Goal: Task Accomplishment & Management: Use online tool/utility

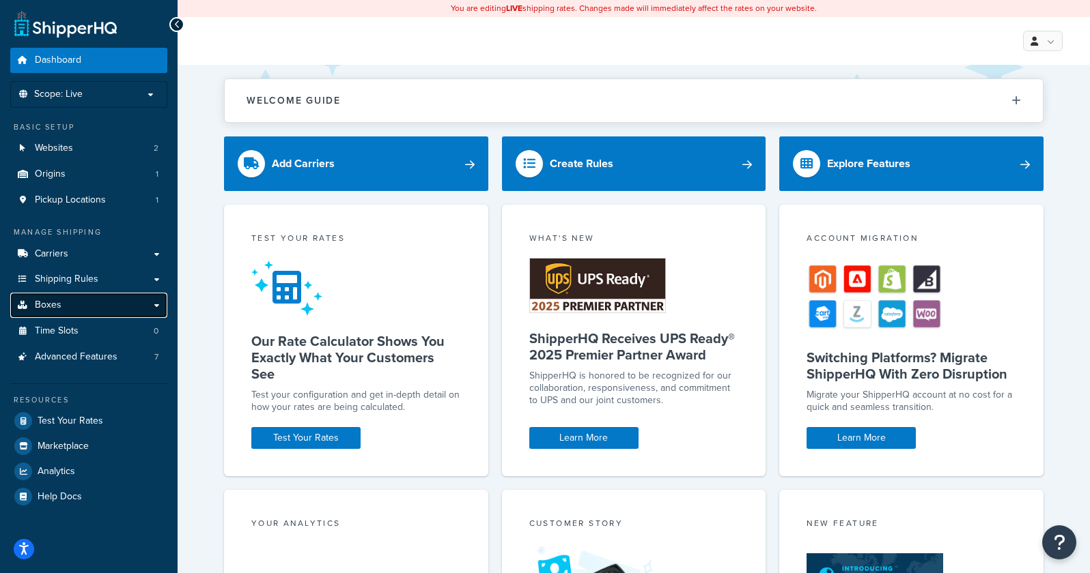
click at [148, 304] on link "Boxes" at bounding box center [88, 305] width 157 height 25
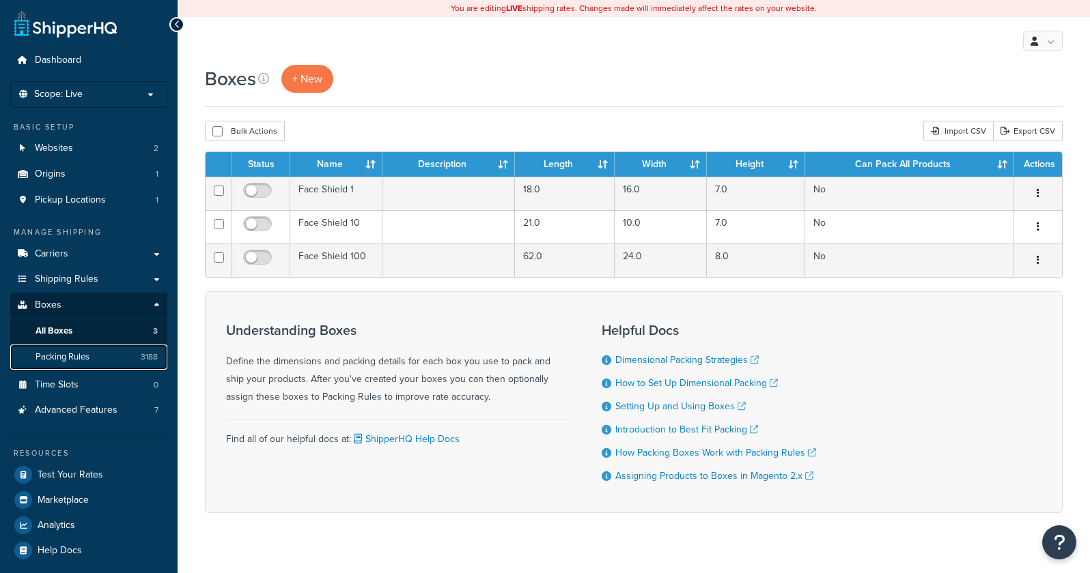
click at [66, 352] on span "Packing Rules" at bounding box center [62, 358] width 54 height 12
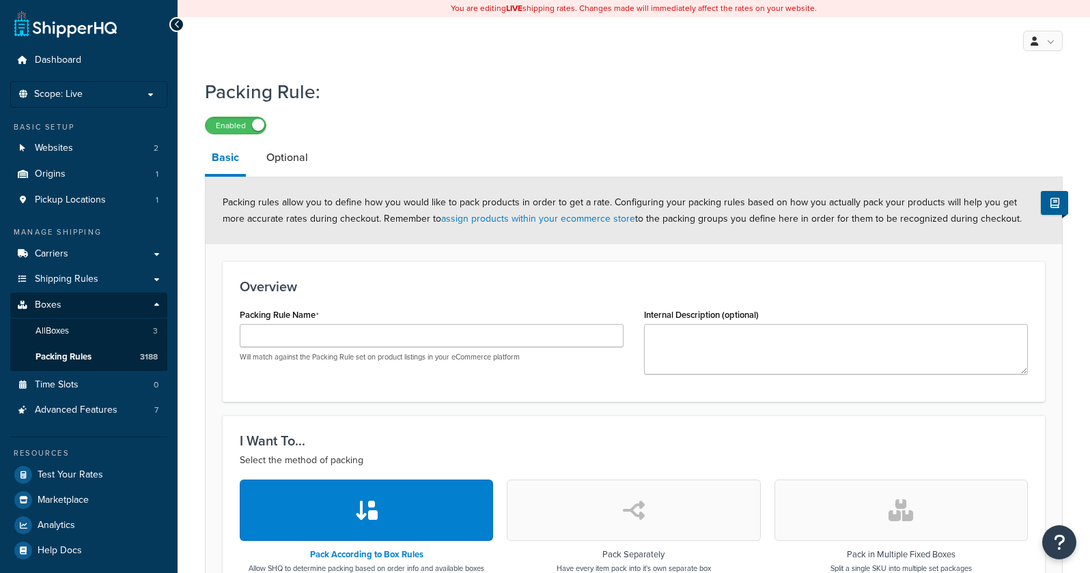
click at [339, 319] on div "Packing Rule Name Will match against the Packing Rule set on product listings i…" at bounding box center [432, 333] width 384 height 57
click at [338, 325] on input "Packing Rule Name" at bounding box center [432, 335] width 384 height 23
paste input "WN-4500-K"
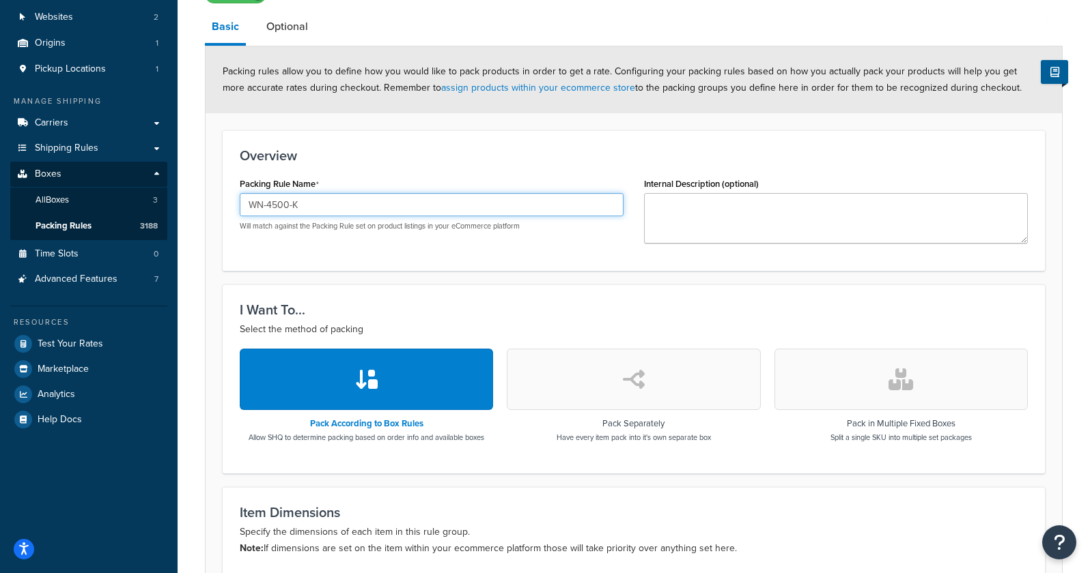
scroll to position [137, 0]
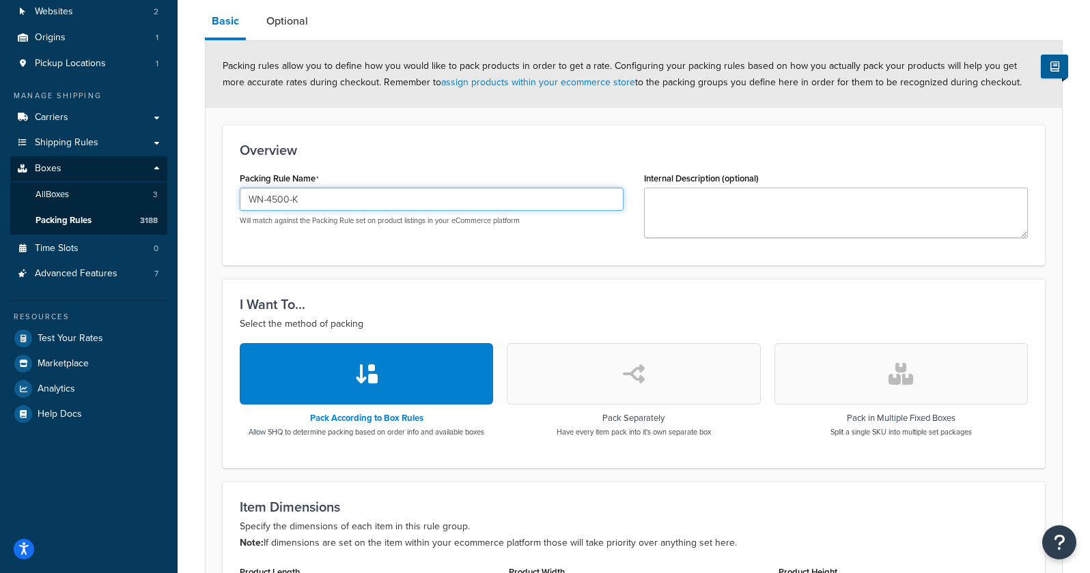
type input "WN-4500-K"
click at [844, 355] on button "button" at bounding box center [900, 373] width 253 height 61
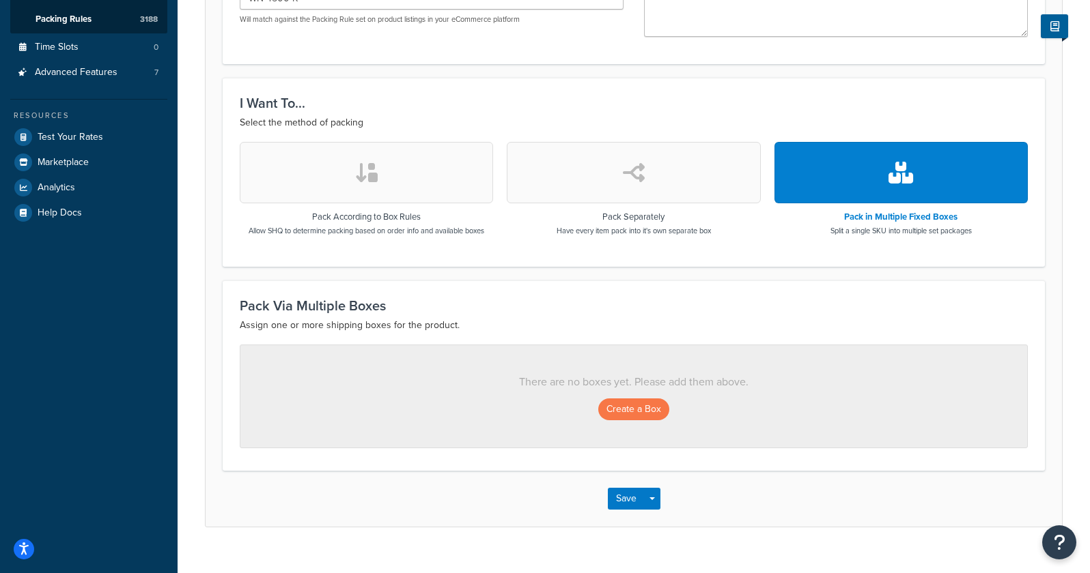
scroll to position [360, 0]
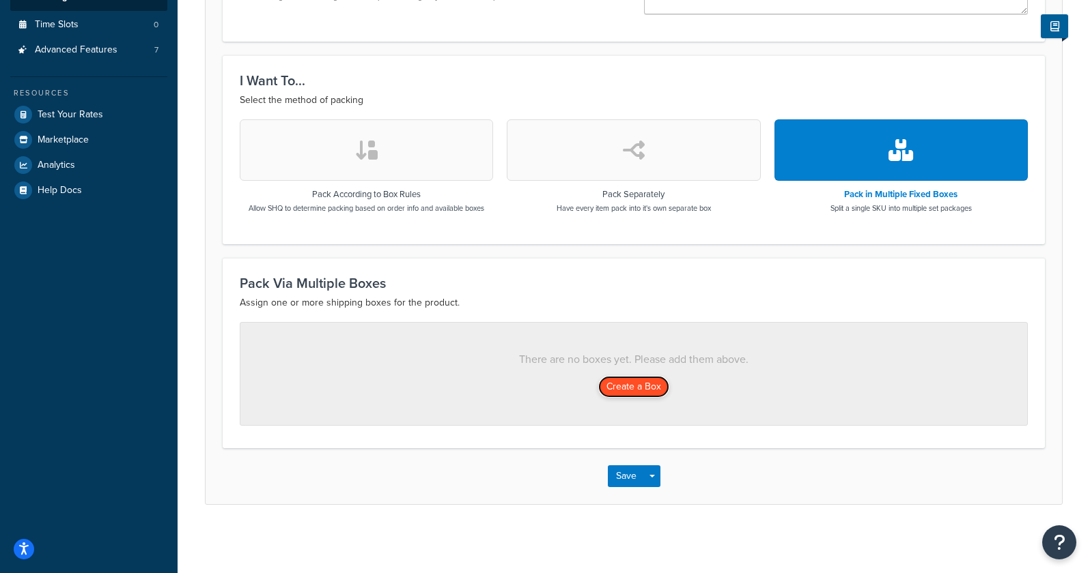
click at [653, 390] on button "Create a Box" at bounding box center [633, 387] width 71 height 22
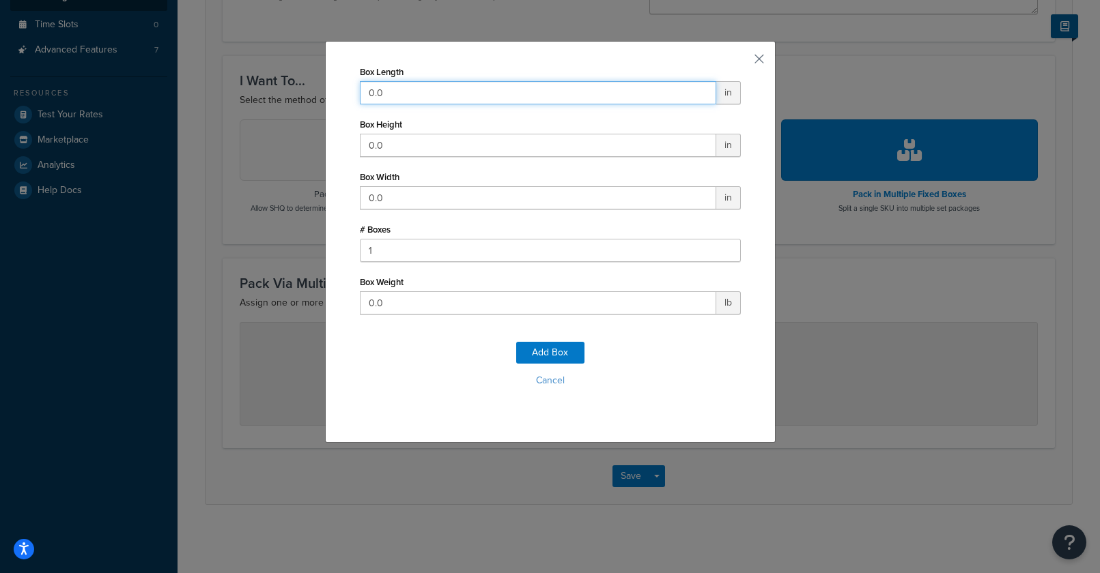
drag, startPoint x: 408, startPoint y: 96, endPoint x: 344, endPoint y: 93, distance: 63.6
click at [344, 93] on div "Box Length 0.0 in Box Height 0.0 in Box Width 0.0 in # Boxes 1 Box Weight 0.0 l…" at bounding box center [550, 242] width 451 height 402
type input "21"
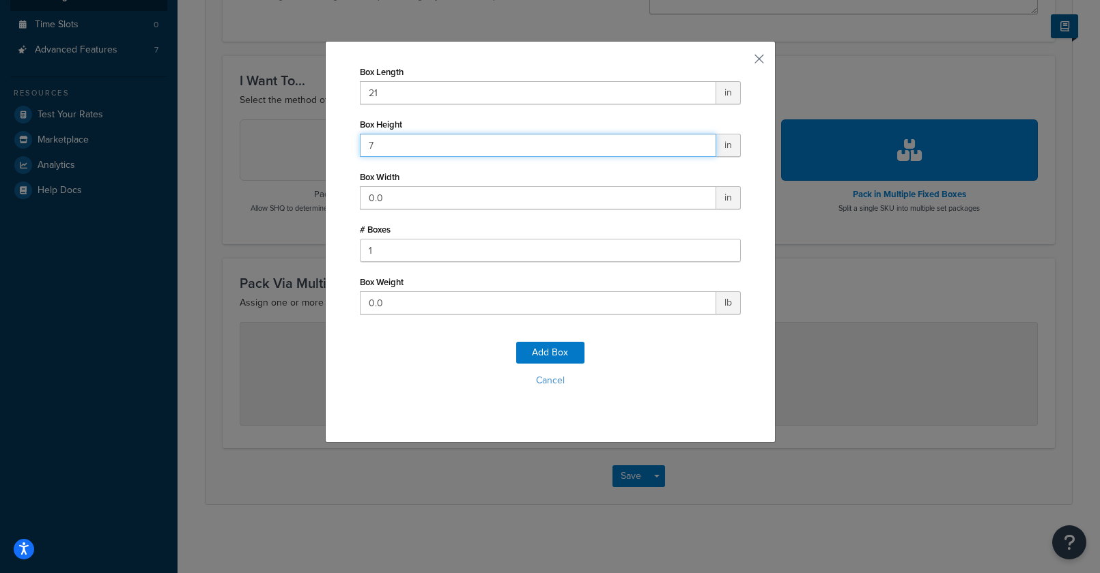
type input "7"
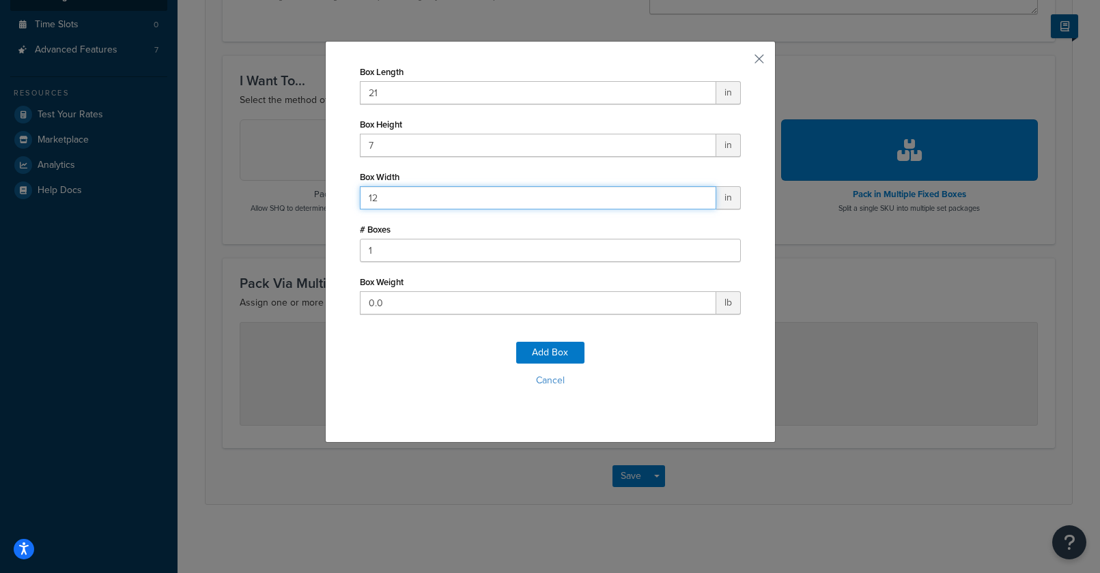
type input "12"
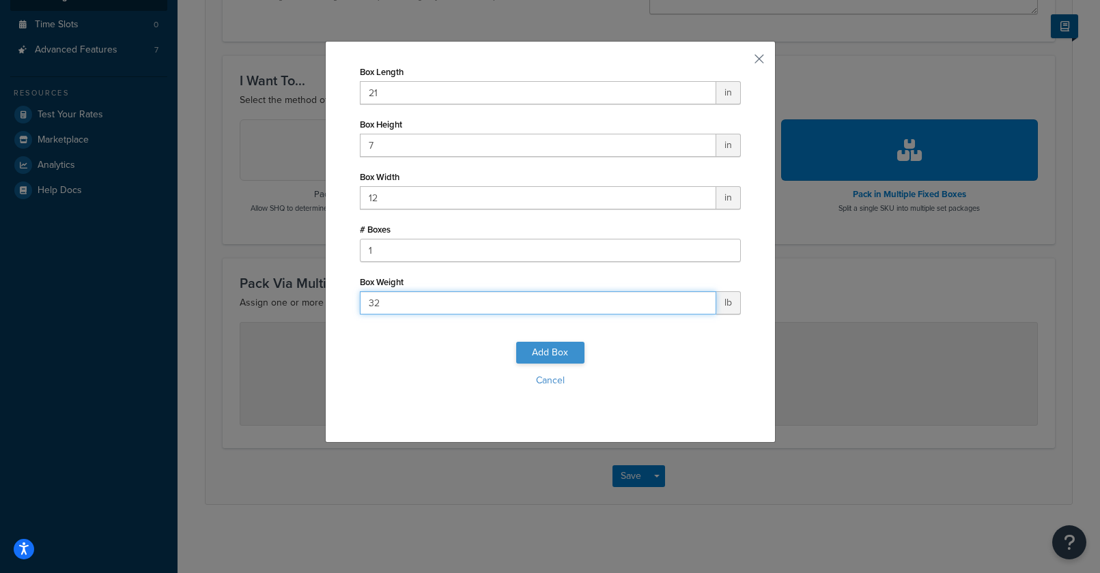
type input "32"
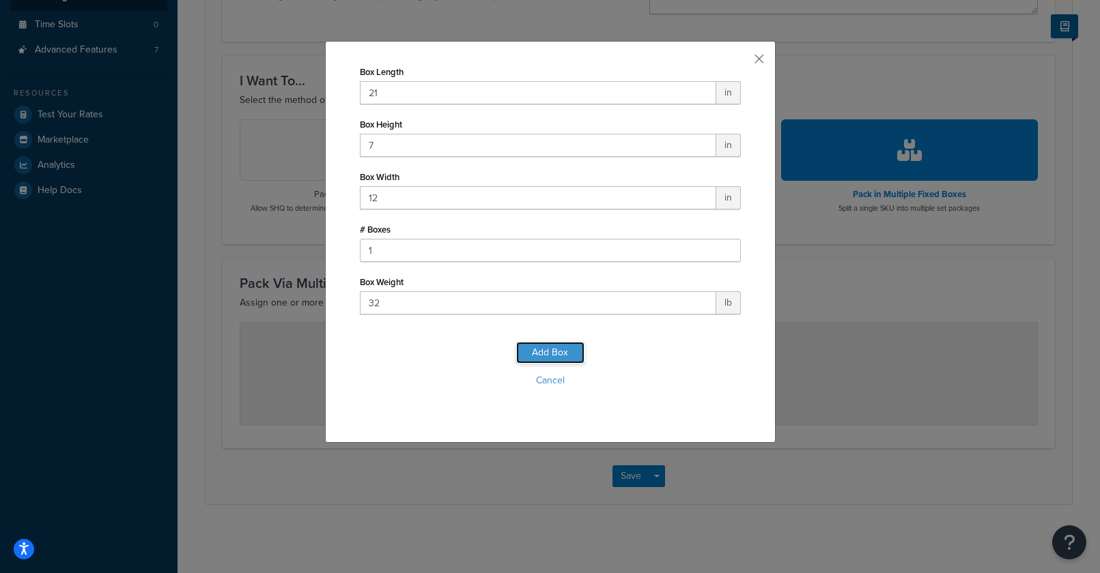
click at [537, 355] on button "Add Box" at bounding box center [550, 353] width 68 height 22
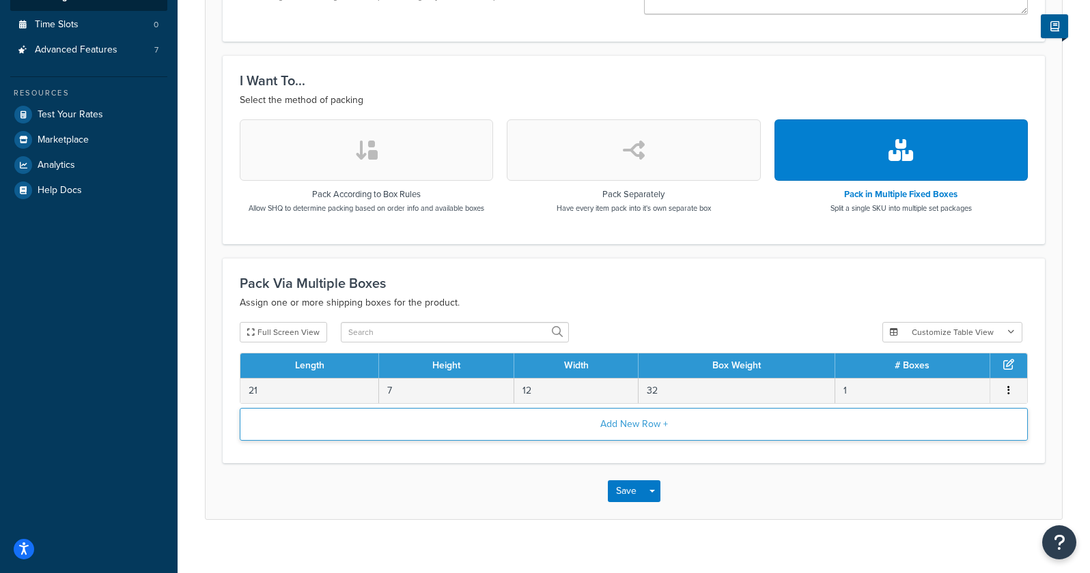
click at [322, 434] on button "Add New Row +" at bounding box center [634, 424] width 788 height 33
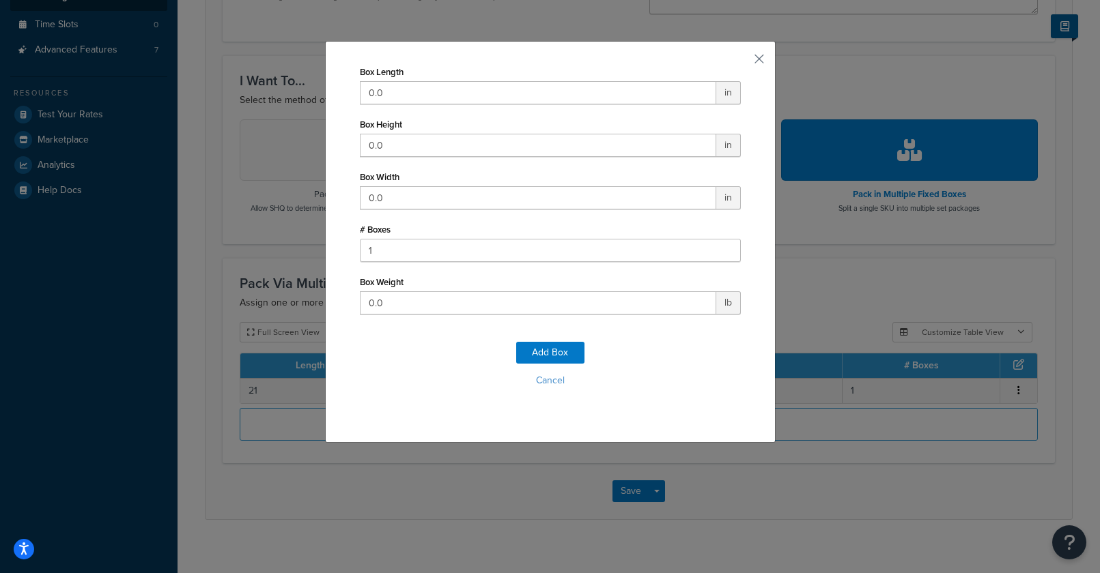
drag, startPoint x: 414, startPoint y: 81, endPoint x: 338, endPoint y: 81, distance: 75.8
click at [338, 81] on div "Box Length 0.0 in Box Height 0.0 in Box Width 0.0 in # Boxes 1 Box Weight 0.0 l…" at bounding box center [550, 242] width 451 height 402
drag, startPoint x: 389, startPoint y: 89, endPoint x: 298, endPoint y: 86, distance: 90.8
click at [298, 86] on div "Box Length 0.0 in Box Height 0.0 in Box Width 0.0 in # Boxes 1 Box Weight 0.0 l…" at bounding box center [550, 286] width 1100 height 573
type input "10"
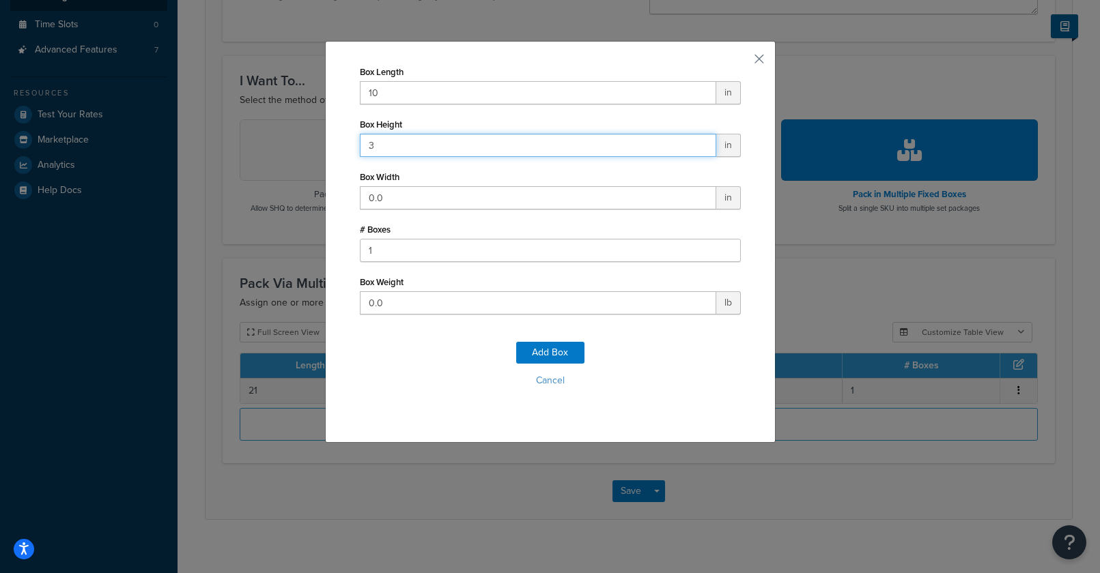
type input "3"
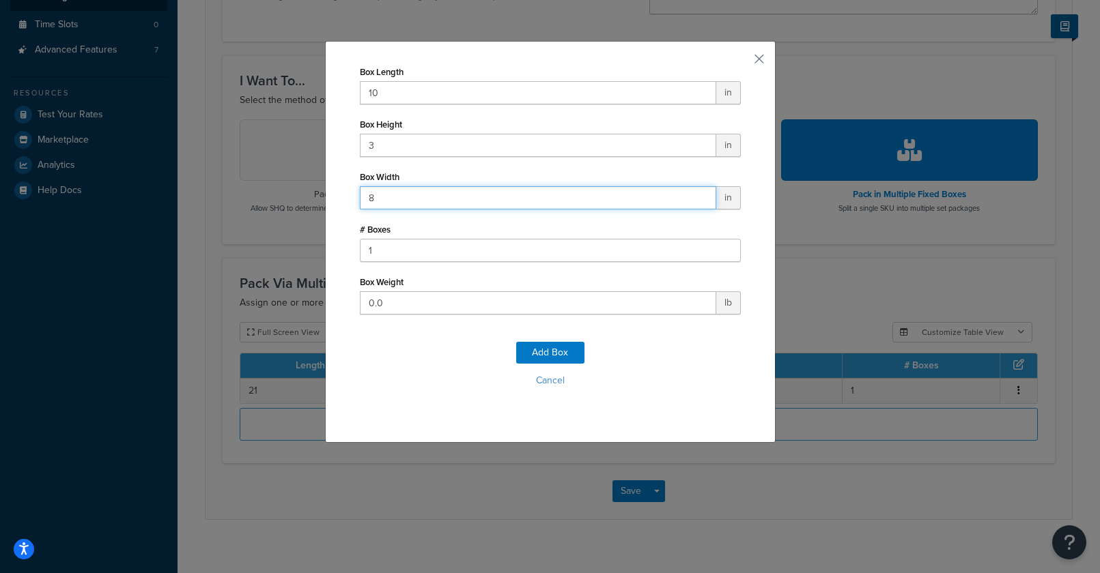
type input "8"
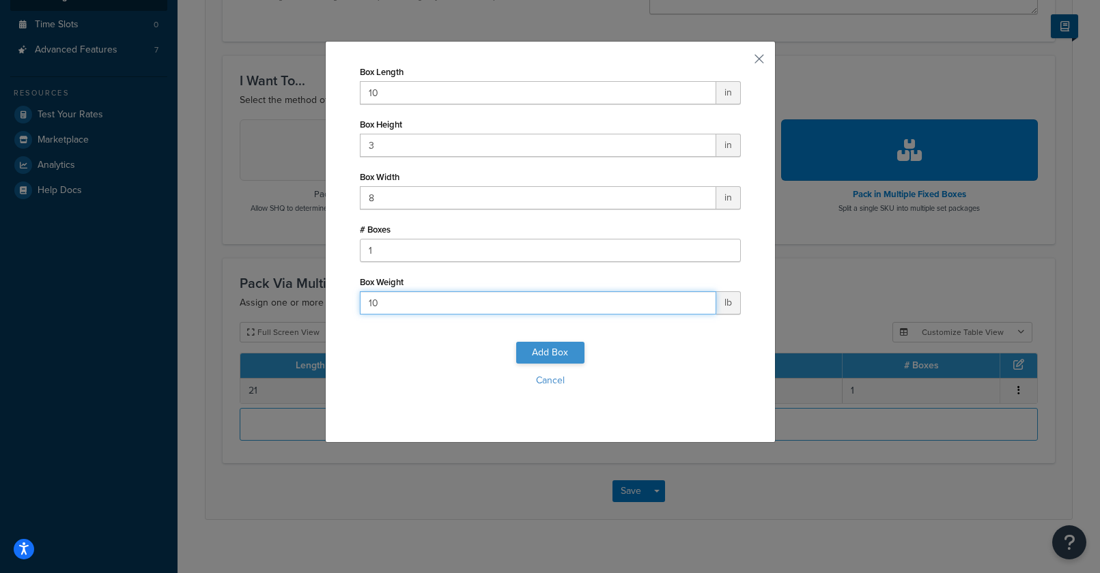
type input "10"
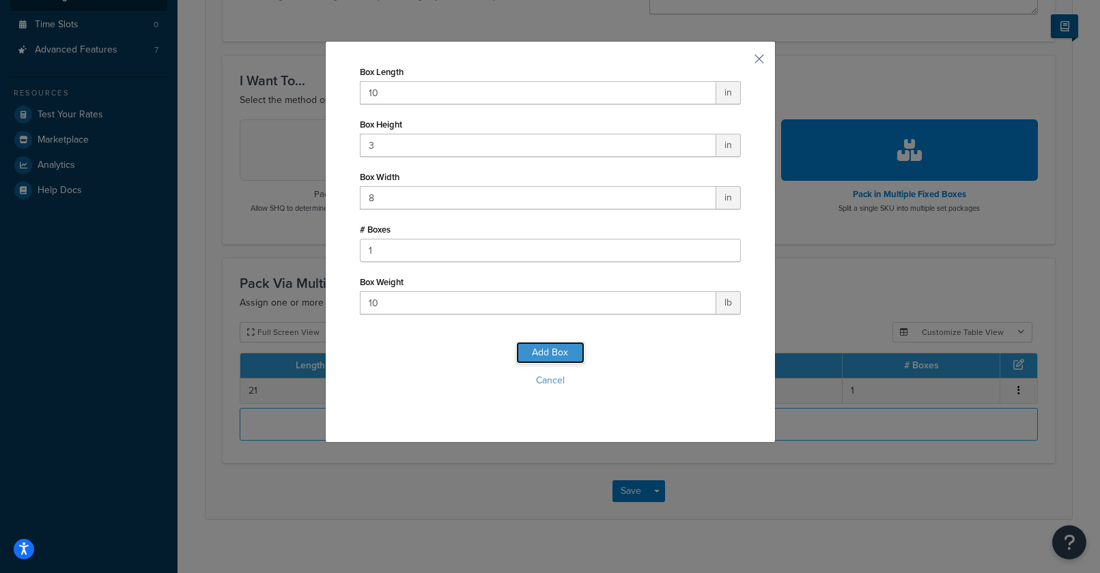
click at [556, 356] on button "Add Box" at bounding box center [550, 353] width 68 height 22
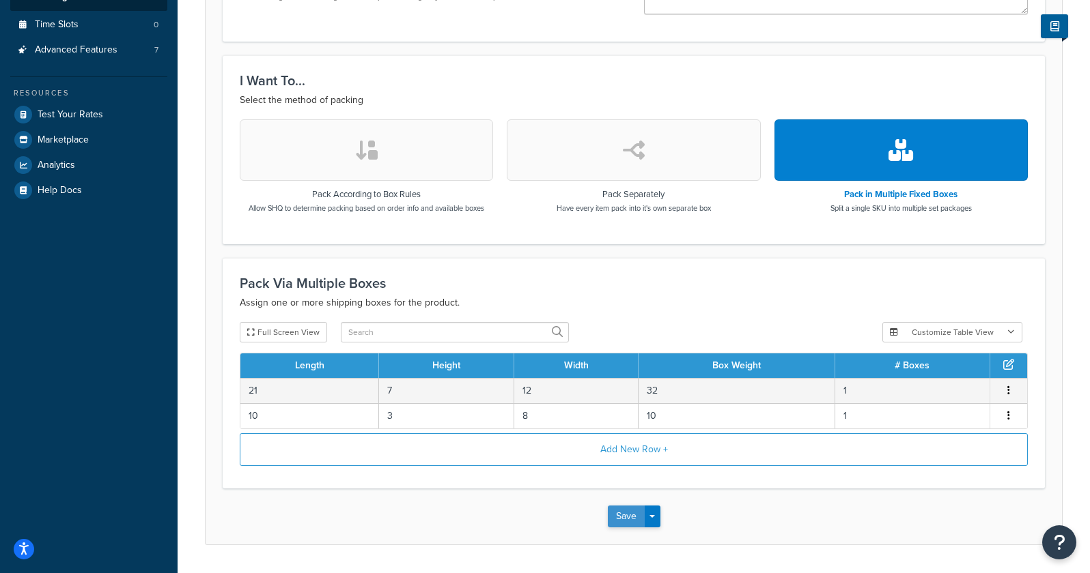
click at [631, 513] on button "Save" at bounding box center [626, 517] width 37 height 22
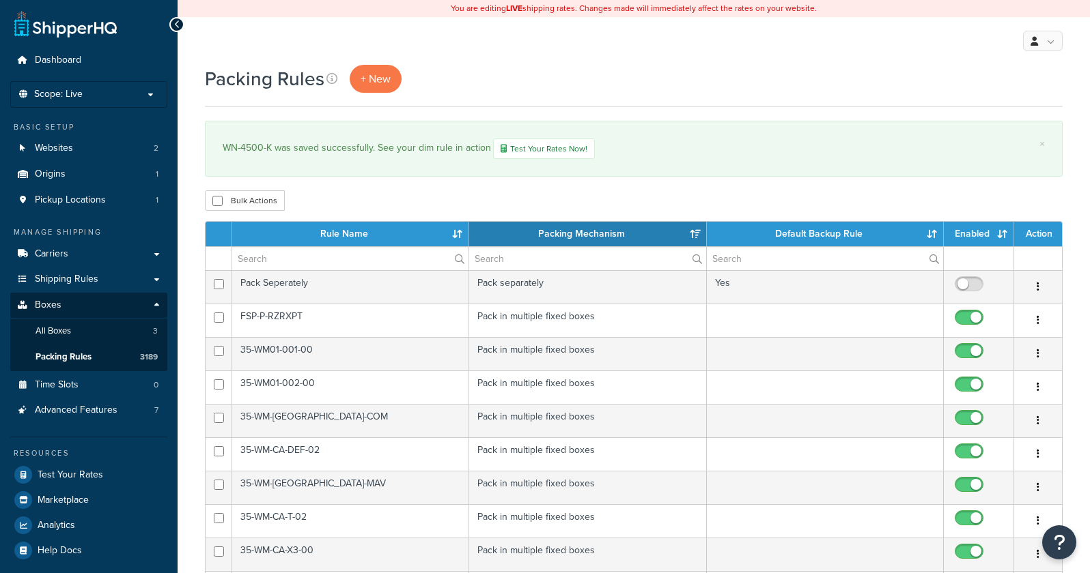
select select "15"
click at [388, 89] on link "+ New" at bounding box center [376, 79] width 52 height 28
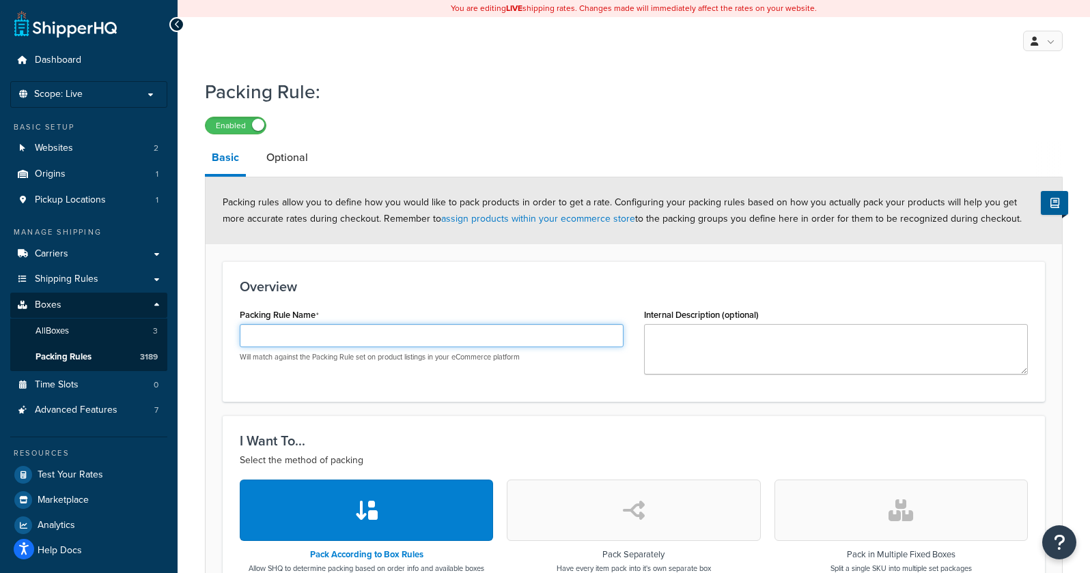
click at [274, 335] on input "Packing Rule Name" at bounding box center [432, 335] width 384 height 23
paste input "WN-6000-K"
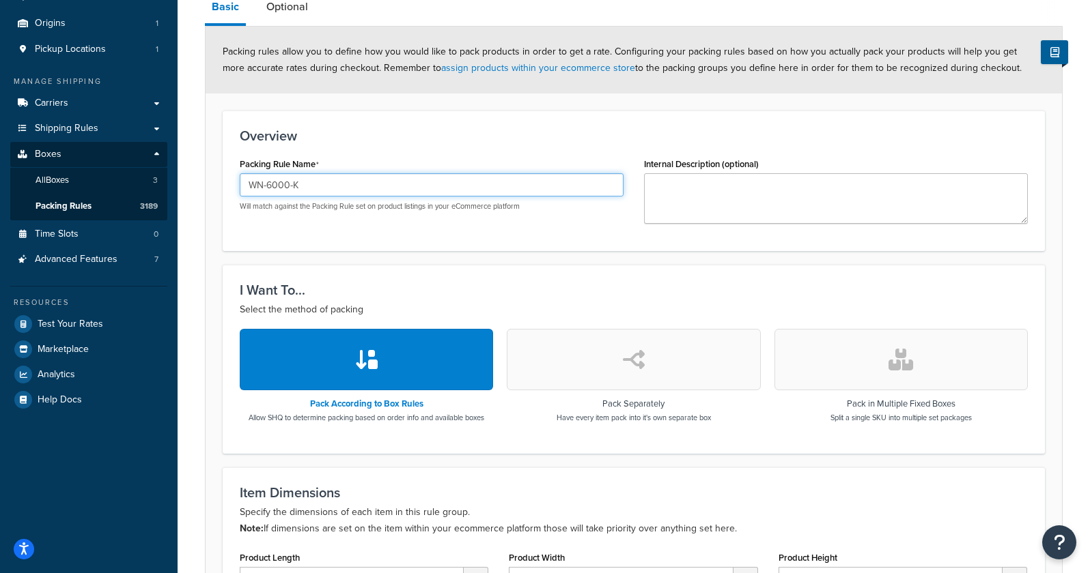
scroll to position [467, 0]
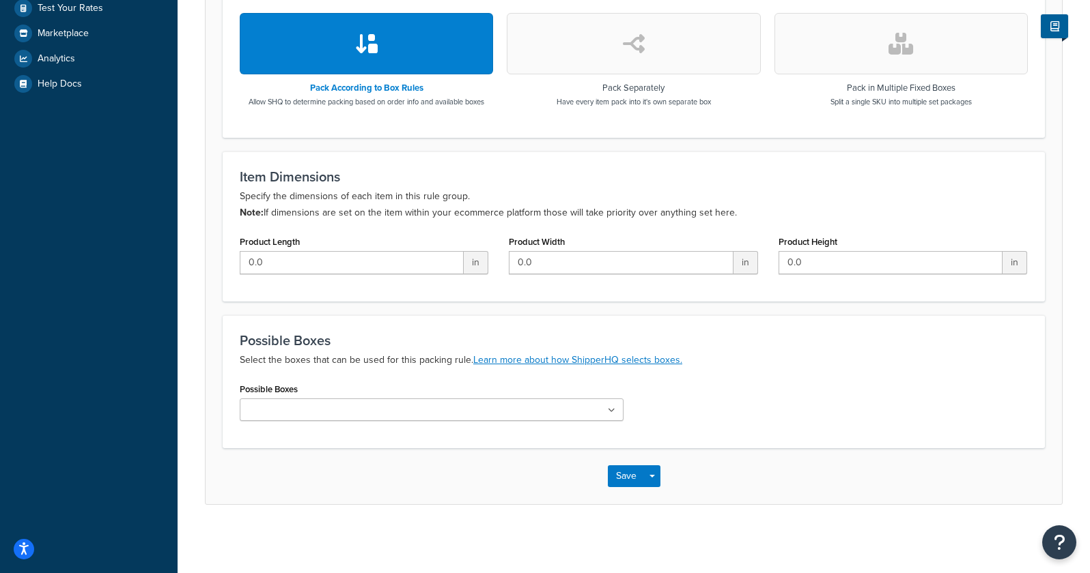
type input "WN-6000-K"
click at [890, 29] on button "button" at bounding box center [900, 43] width 253 height 61
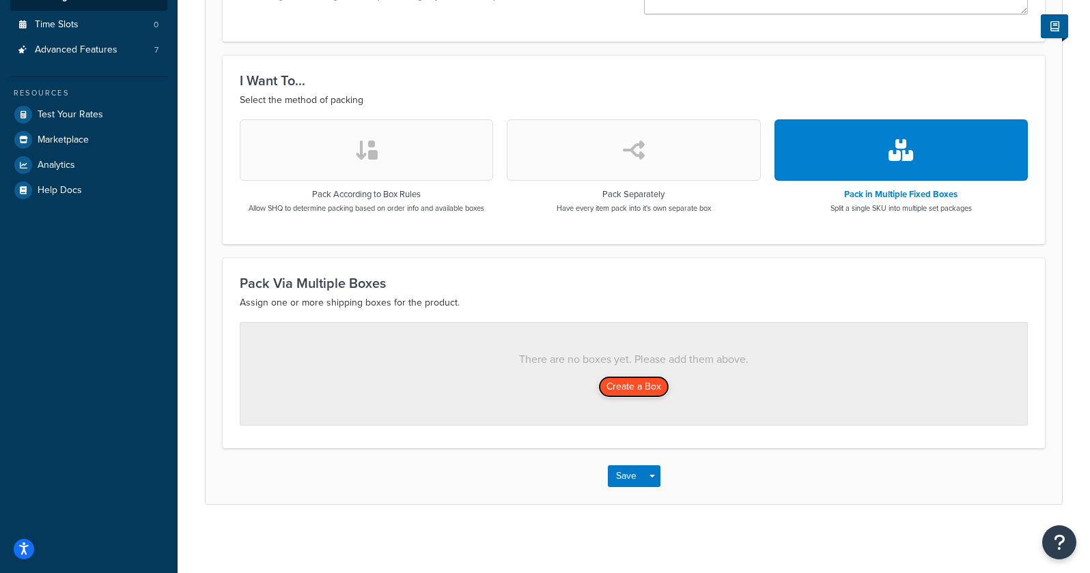
click at [644, 386] on button "Create a Box" at bounding box center [633, 387] width 71 height 22
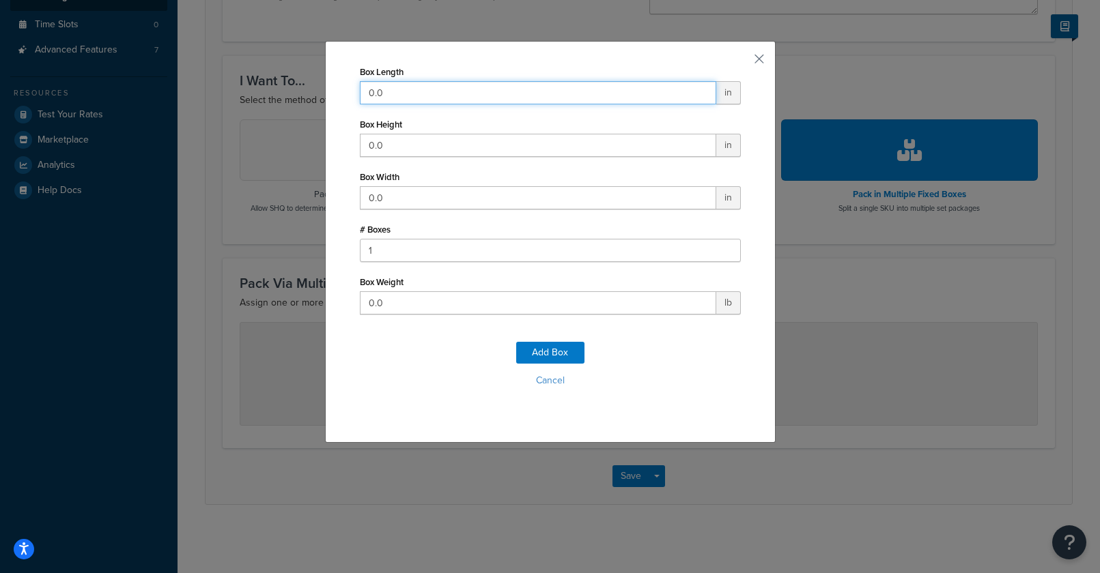
drag, startPoint x: 395, startPoint y: 98, endPoint x: 280, endPoint y: 91, distance: 114.9
click at [280, 91] on div "Box Length 0.0 in Box Height 0.0 in Box Width 0.0 in # Boxes 1 Box Weight 0.0 l…" at bounding box center [550, 286] width 1100 height 573
type input "20"
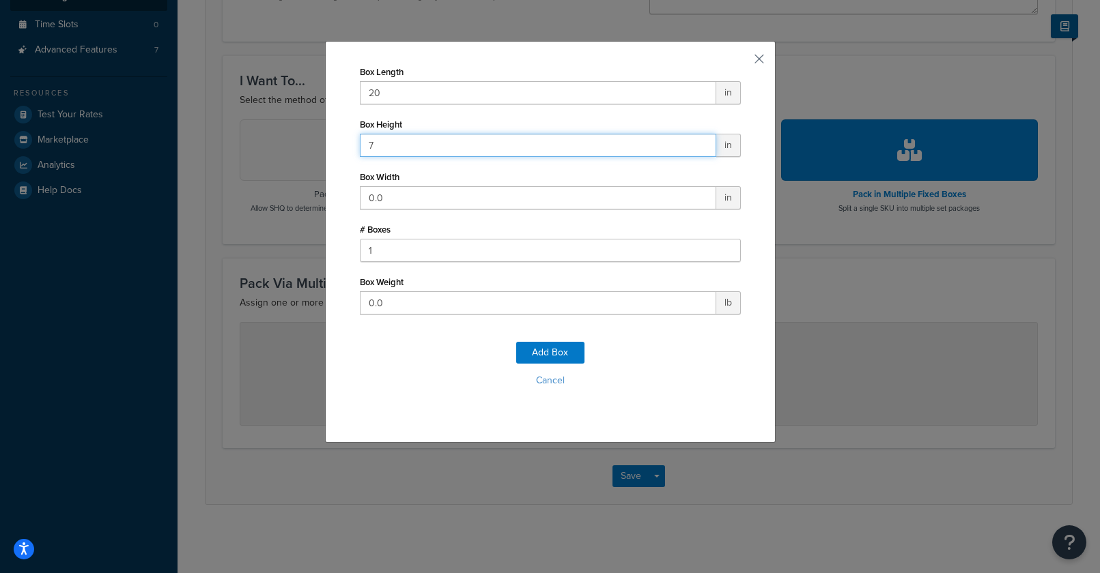
type input "7"
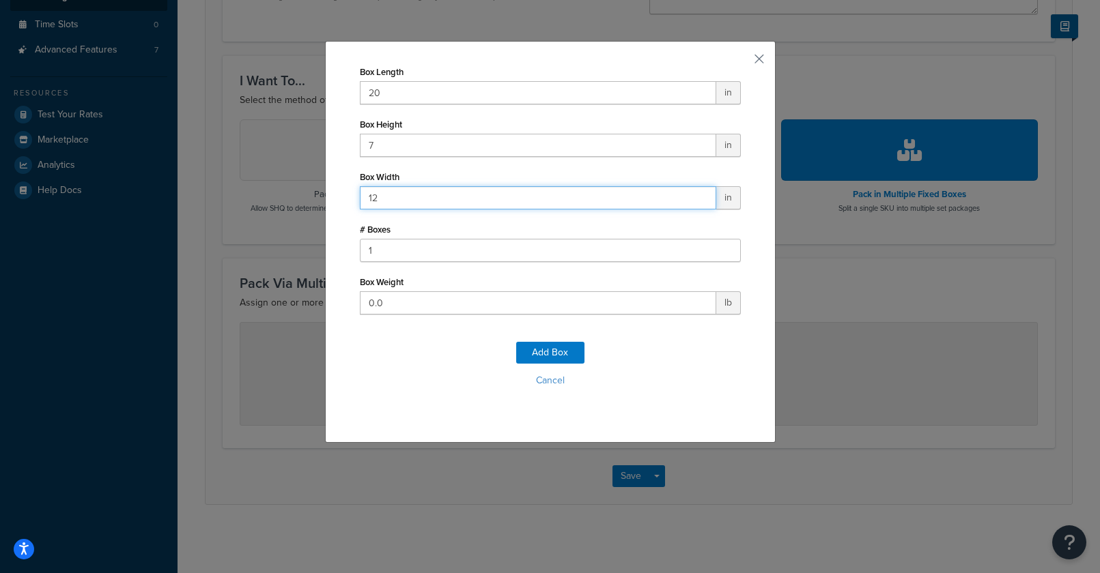
type input "12"
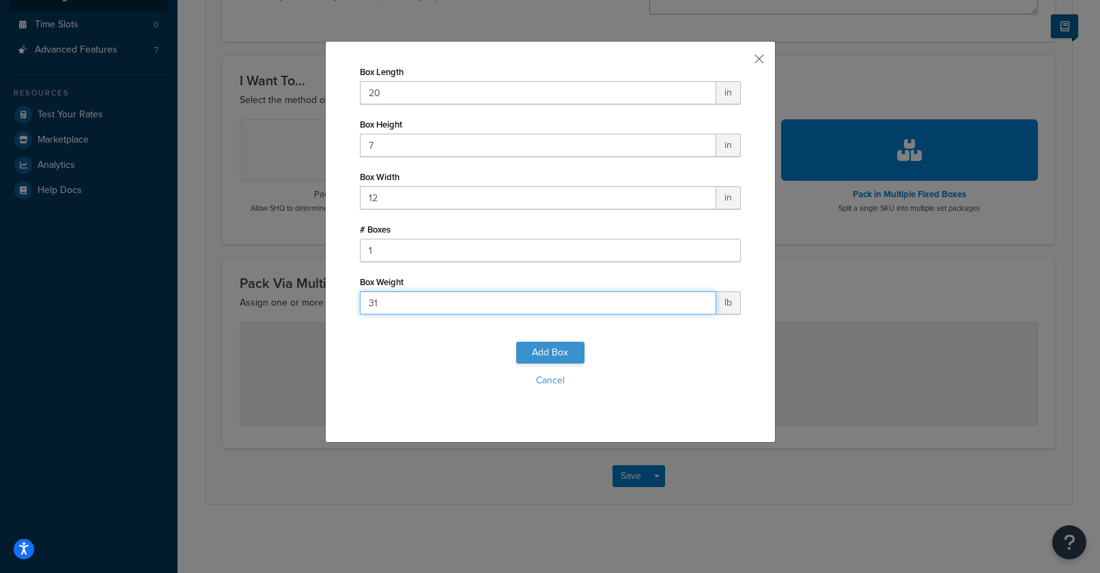
type input "31"
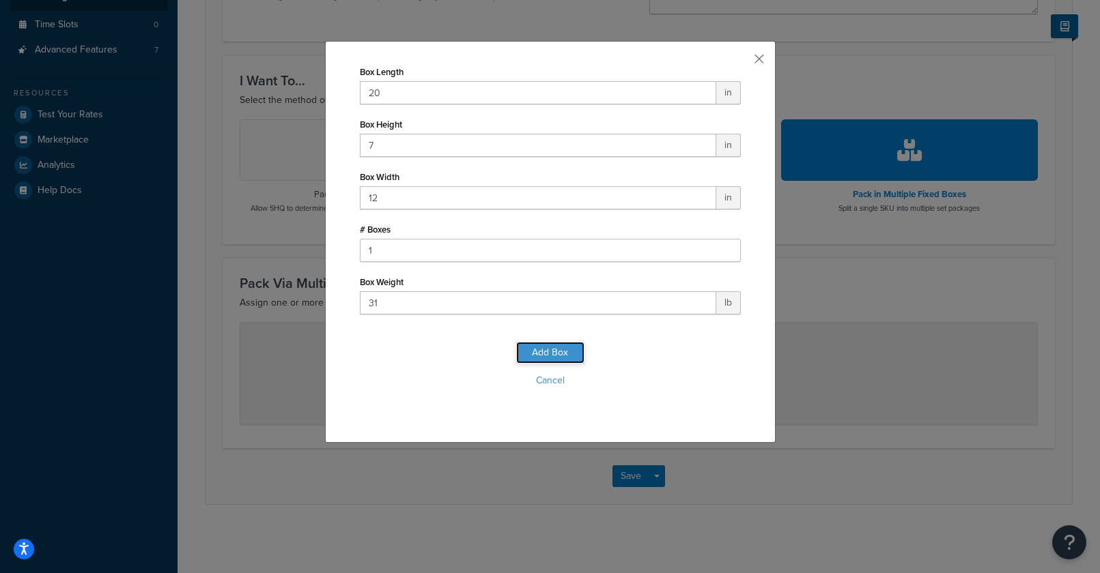
click at [572, 352] on button "Add Box" at bounding box center [550, 353] width 68 height 22
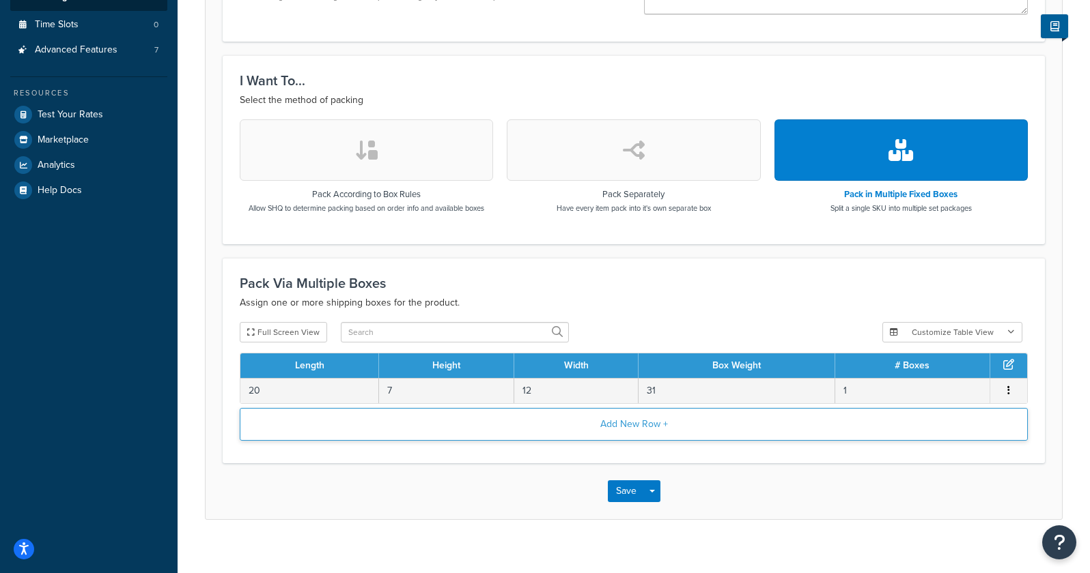
click at [477, 426] on button "Add New Row +" at bounding box center [634, 424] width 788 height 33
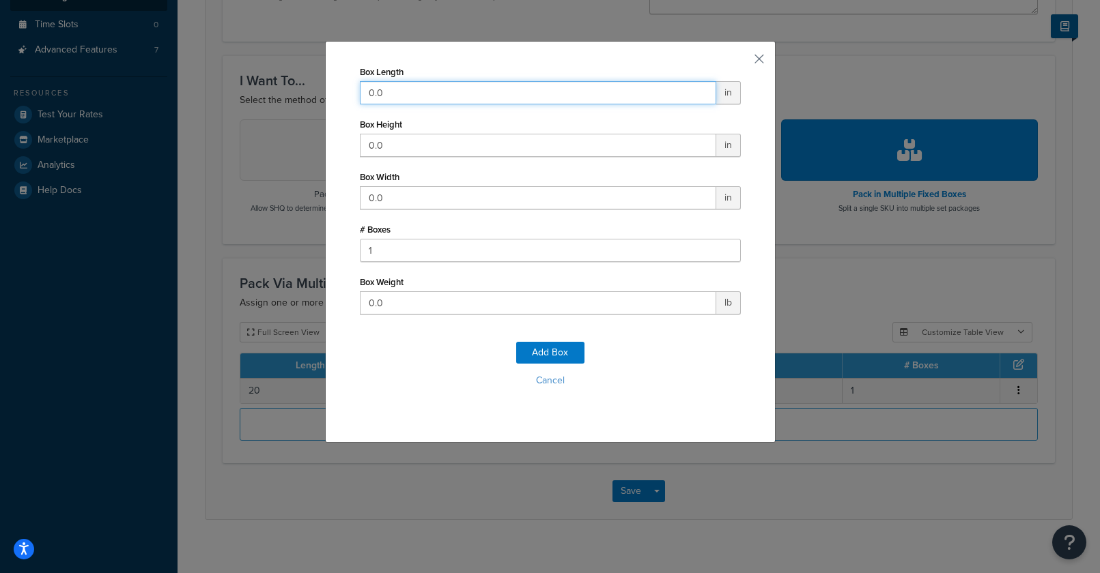
drag, startPoint x: 356, startPoint y: 88, endPoint x: 311, endPoint y: 87, distance: 45.1
click at [311, 87] on div "Box Length 0.0 in Box Height 0.0 in Box Width 0.0 in # Boxes 1 Box Weight 0.0 l…" at bounding box center [550, 286] width 1100 height 573
type input "10"
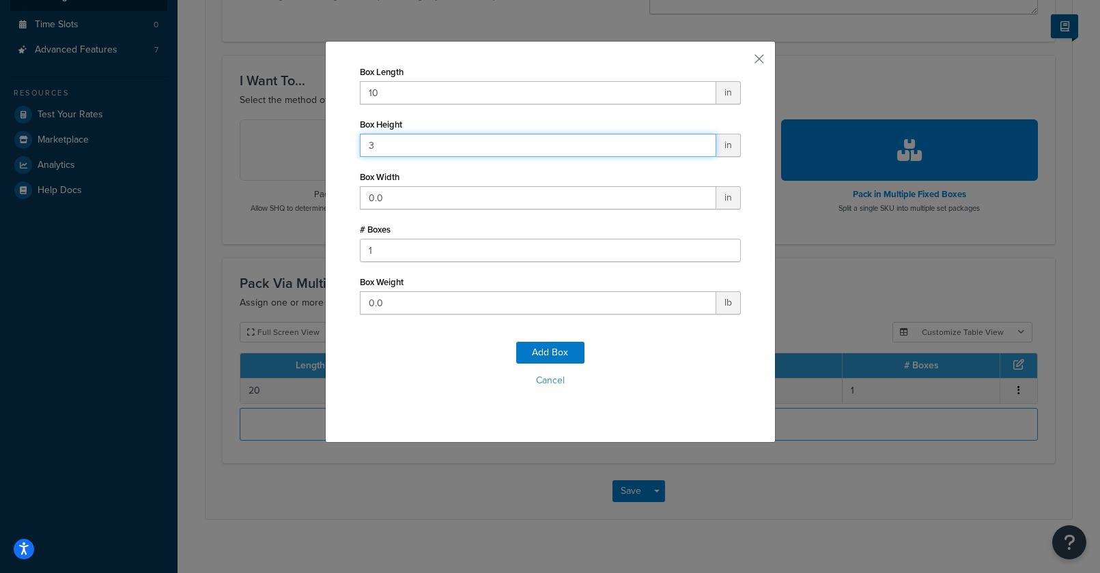
type input "3"
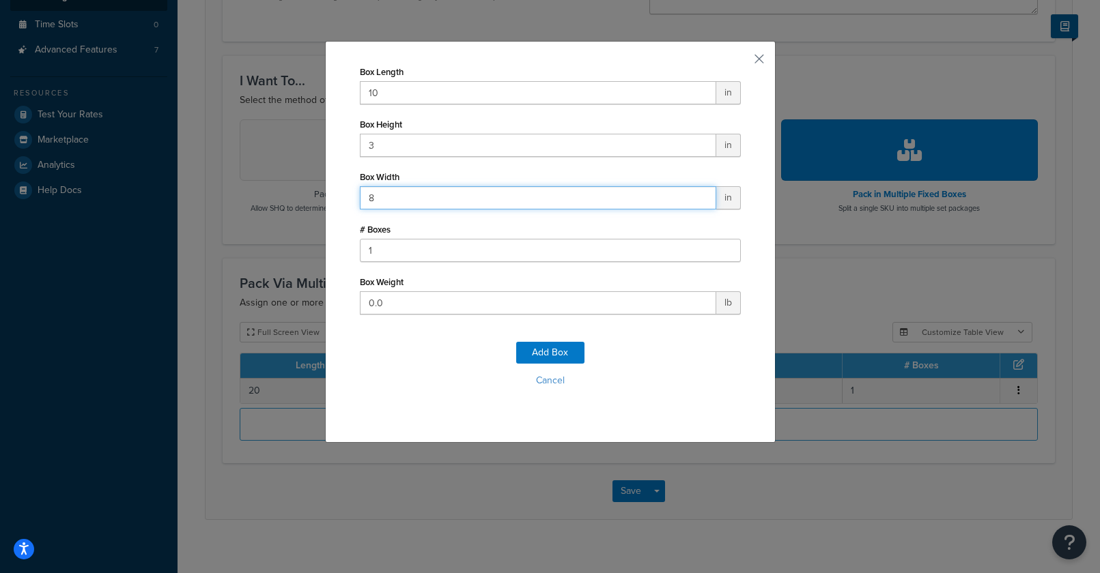
type input "8"
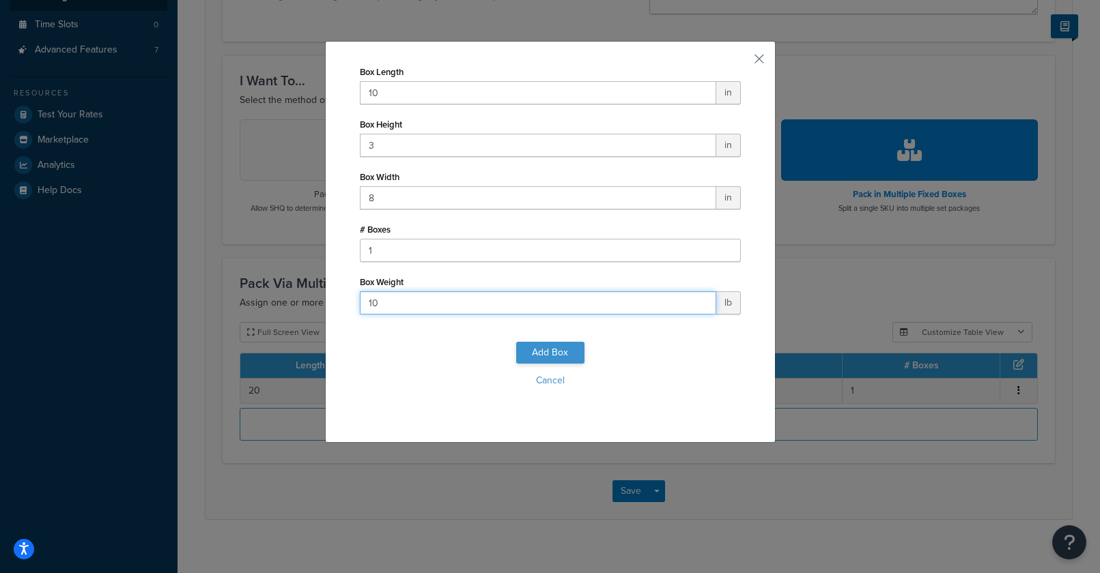
type input "10"
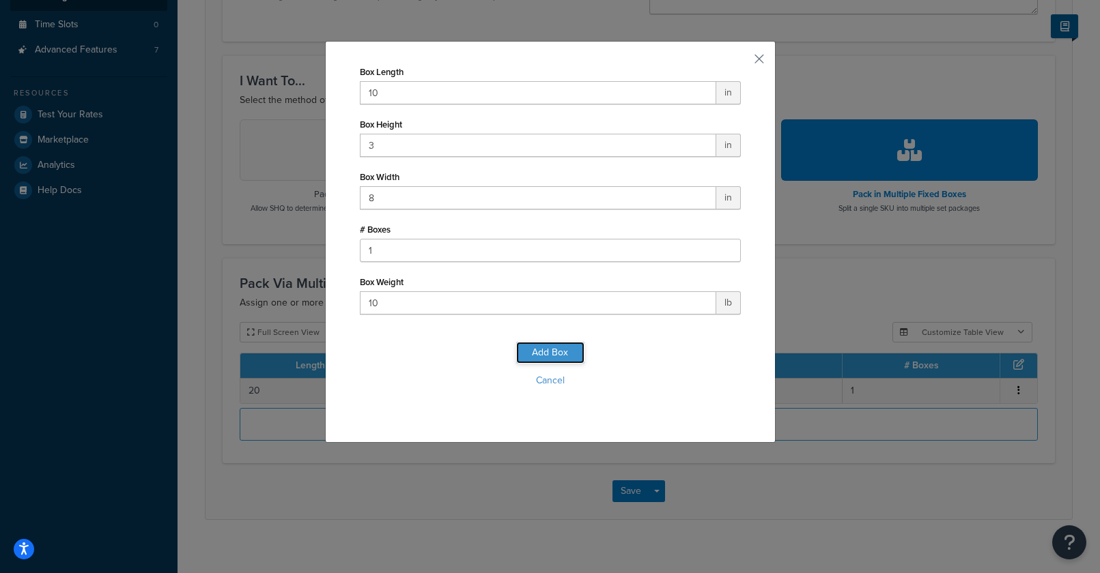
click at [557, 358] on button "Add Box" at bounding box center [550, 353] width 68 height 22
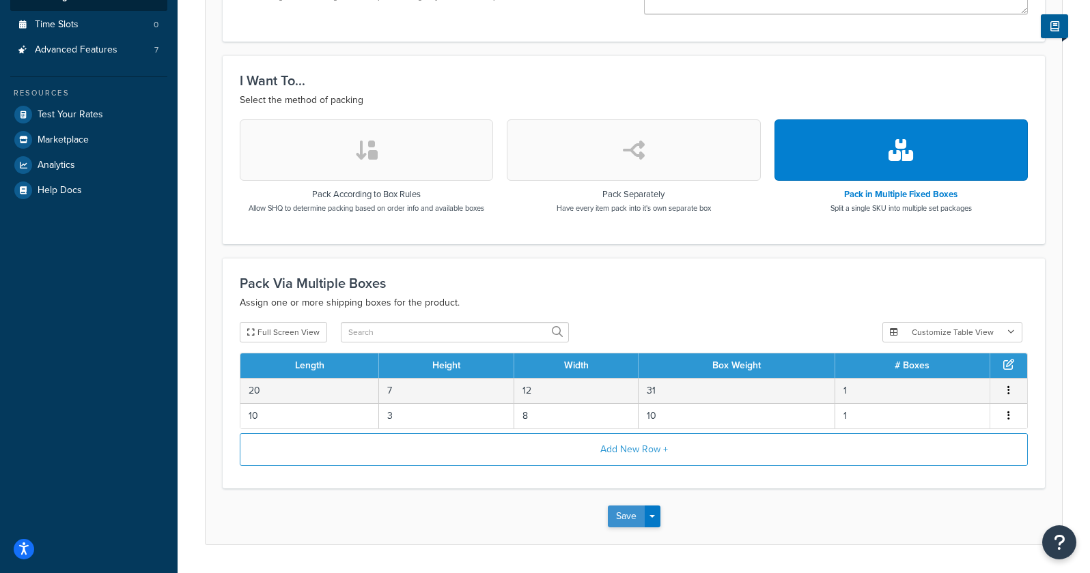
click at [625, 517] on button "Save" at bounding box center [626, 517] width 37 height 22
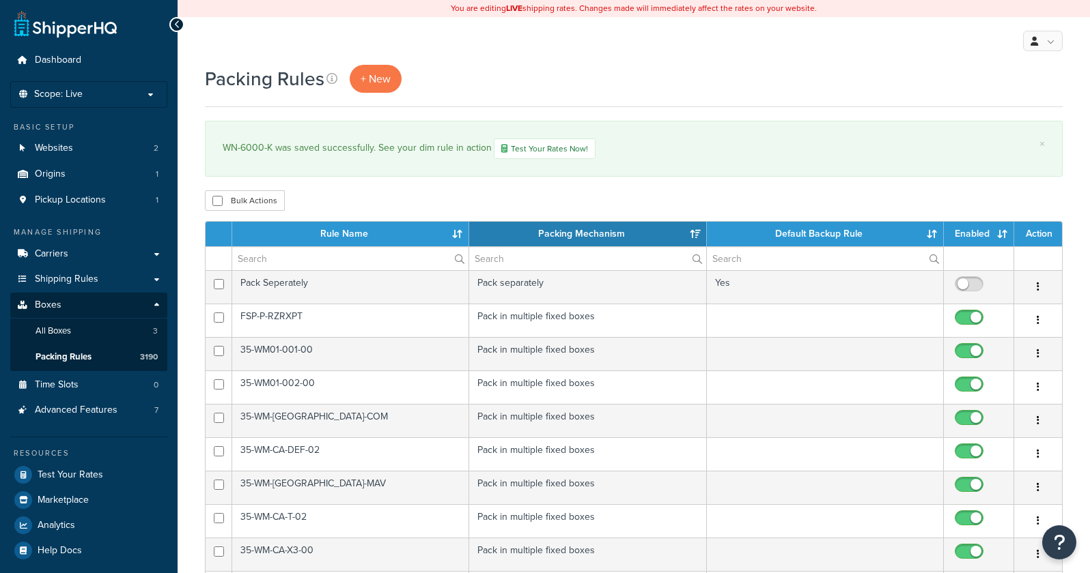
select select "15"
